Goal: Information Seeking & Learning: Check status

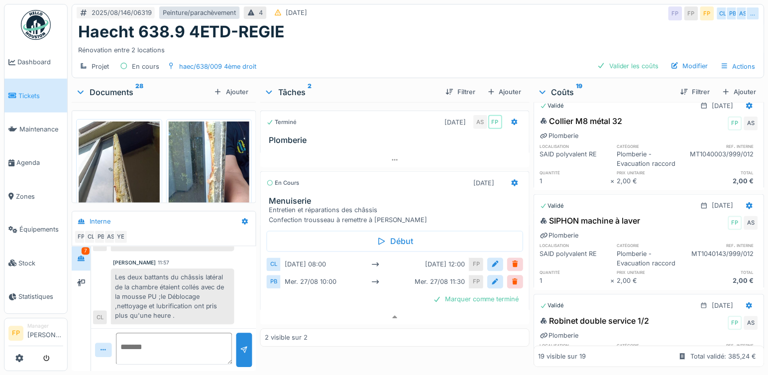
scroll to position [598, 0]
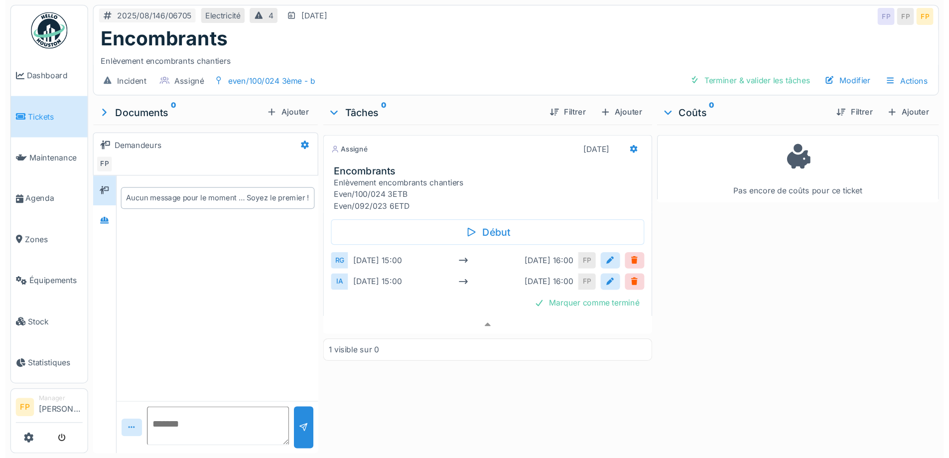
scroll to position [7, 0]
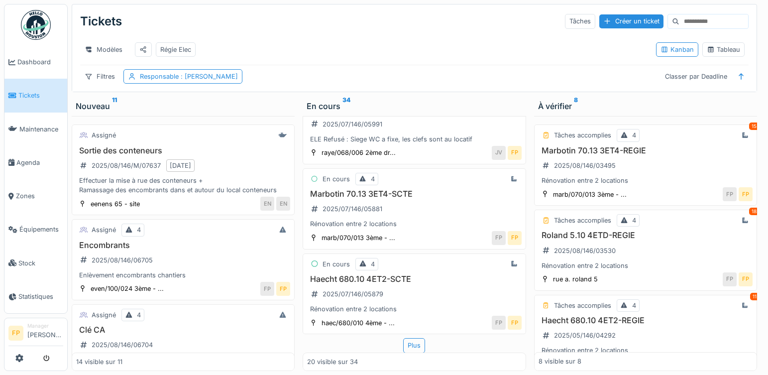
scroll to position [7, 0]
click at [409, 338] on div "Plus" at bounding box center [414, 345] width 22 height 14
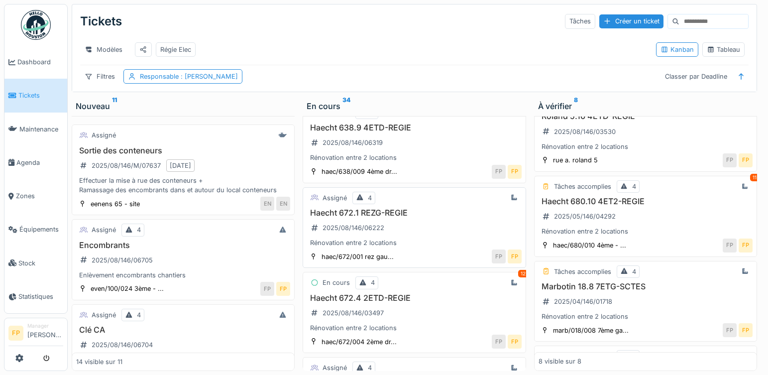
scroll to position [898, 0]
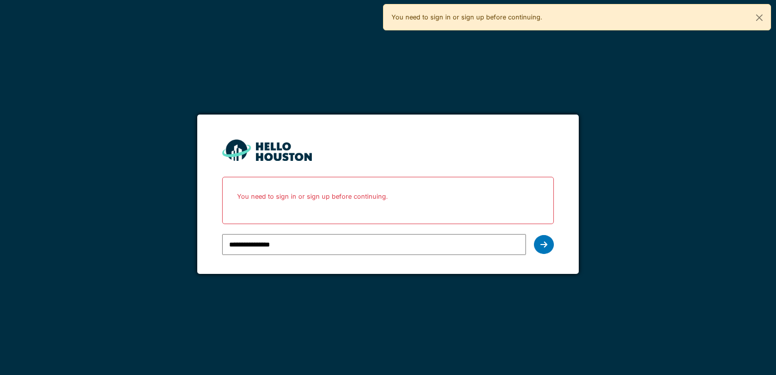
click at [305, 242] on input "**********" at bounding box center [374, 244] width 304 height 21
click at [545, 248] on icon at bounding box center [543, 245] width 7 height 8
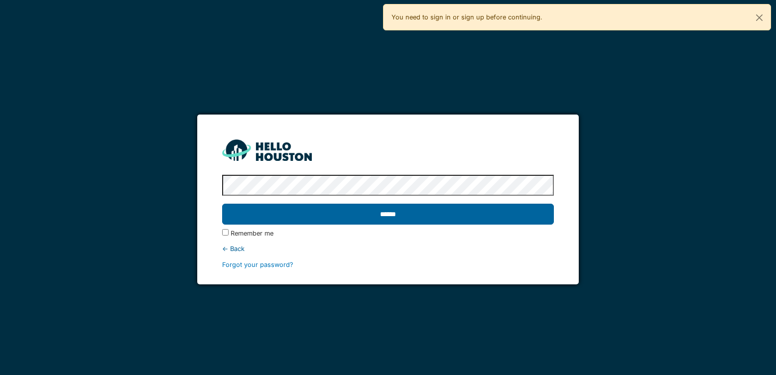
click at [388, 209] on input "******" at bounding box center [388, 214] width 332 height 21
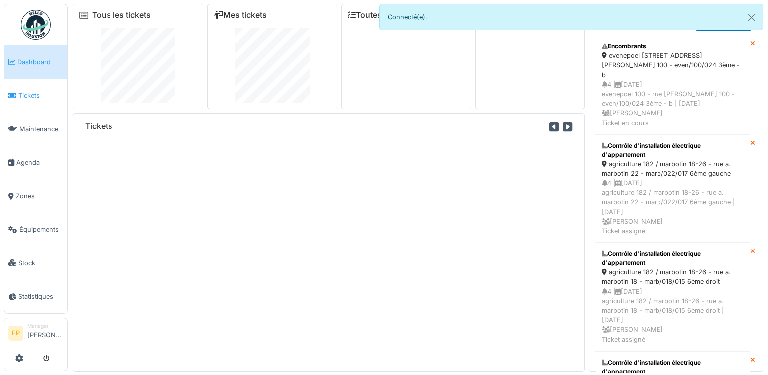
click at [32, 92] on span "Tickets" at bounding box center [40, 95] width 45 height 9
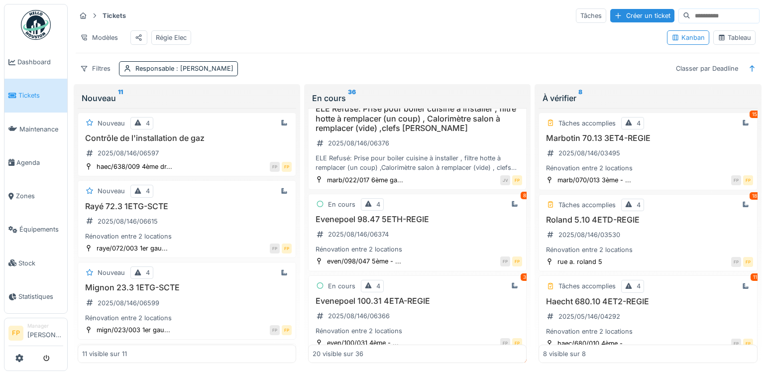
scroll to position [1424, 0]
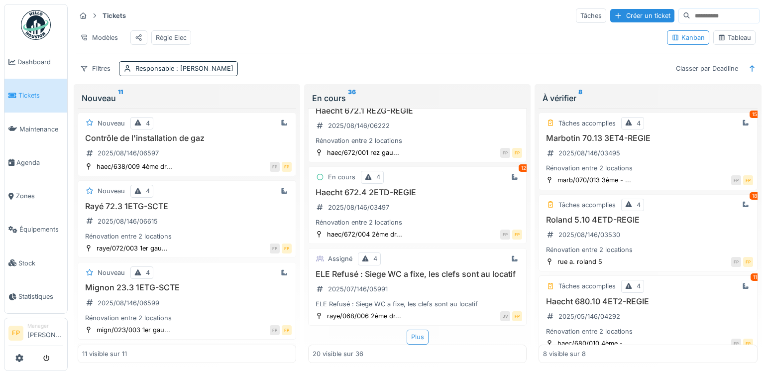
click at [416, 330] on div "Plus" at bounding box center [418, 337] width 22 height 14
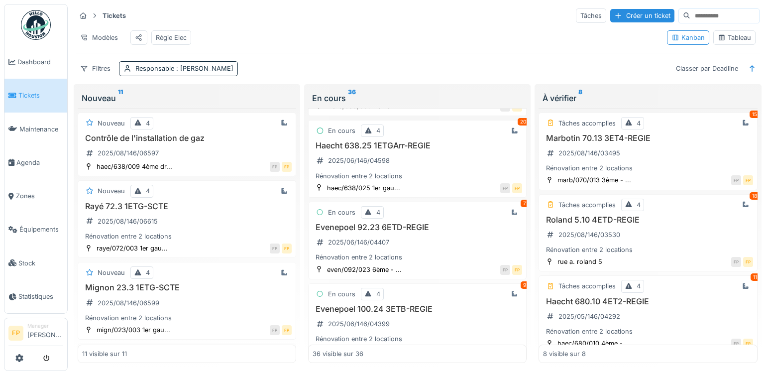
scroll to position [2370, 0]
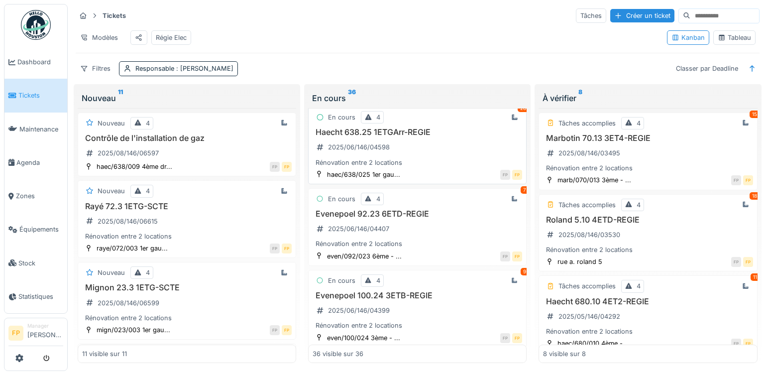
click at [405, 137] on h3 "Haecht 638.25 1ETGArr-REGIE" at bounding box center [418, 131] width 210 height 9
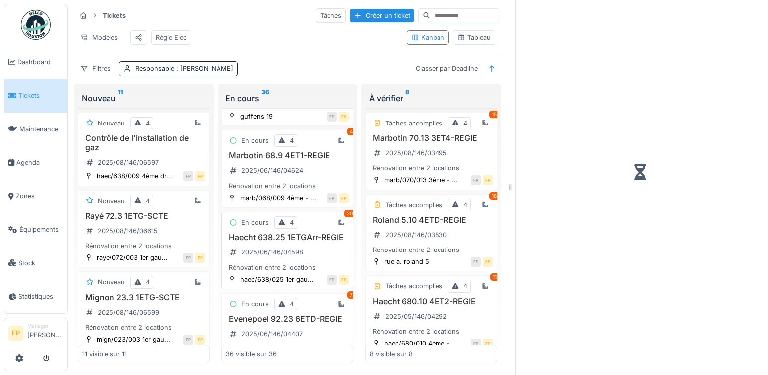
scroll to position [2787, 0]
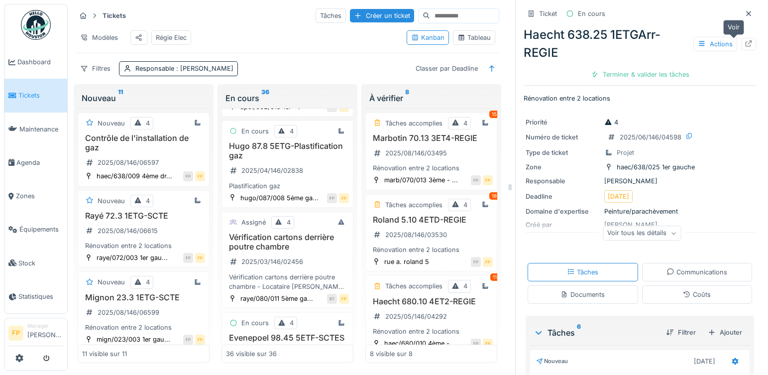
click at [745, 40] on icon at bounding box center [749, 43] width 8 height 6
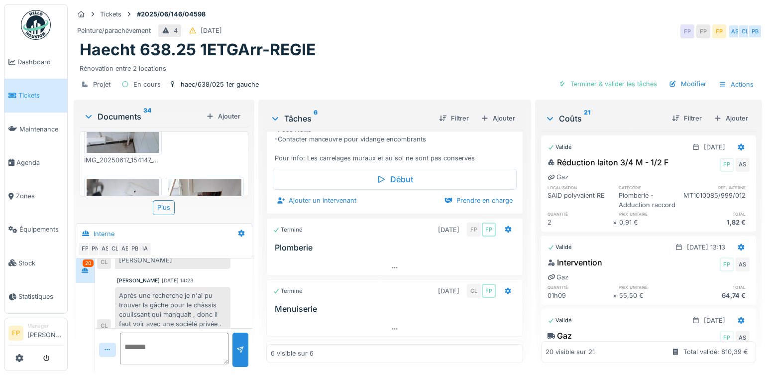
scroll to position [299, 0]
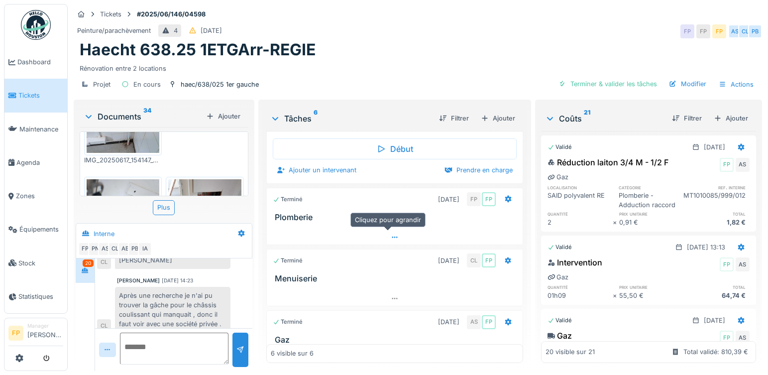
click at [392, 237] on div at bounding box center [395, 237] width 256 height 14
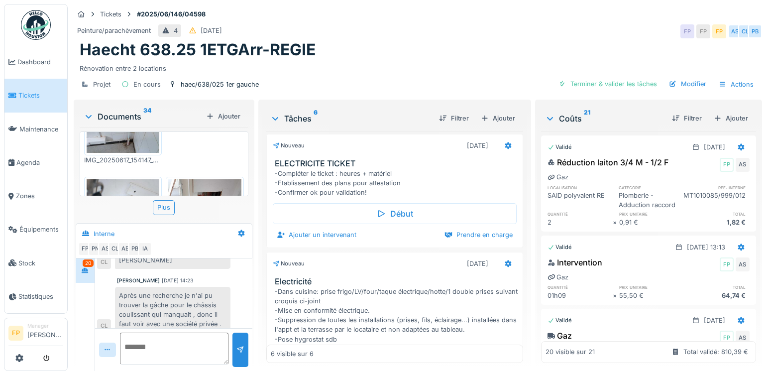
scroll to position [0, 0]
